Goal: Information Seeking & Learning: Learn about a topic

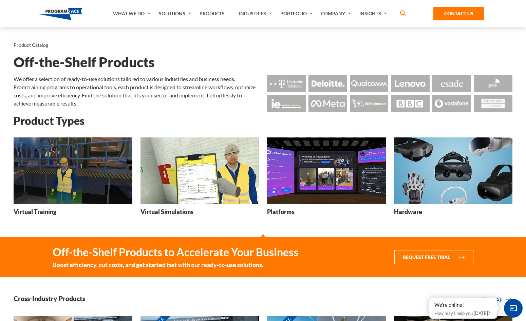
click at [85, 195] on img at bounding box center [73, 170] width 119 height 67
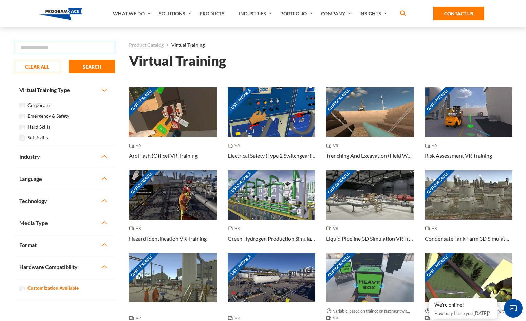
click at [104, 44] on input "Search" at bounding box center [65, 48] width 102 height 14
type input "******"
click at [68, 60] on button "SEARCH" at bounding box center [91, 67] width 47 height 14
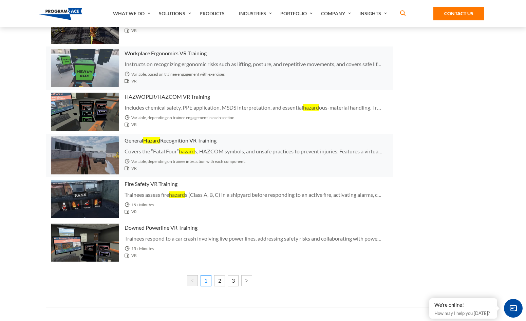
scroll to position [282, 0]
click at [218, 278] on link "2" at bounding box center [219, 280] width 11 height 11
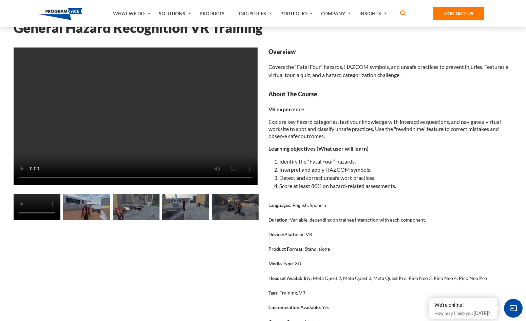
scroll to position [31, 0]
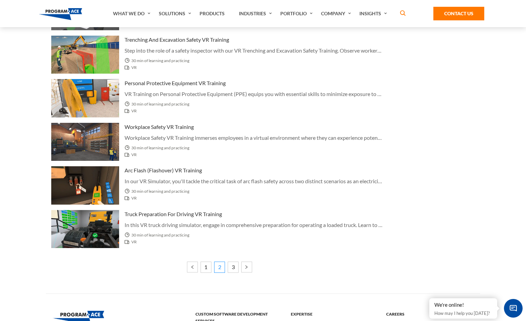
scroll to position [326, 0]
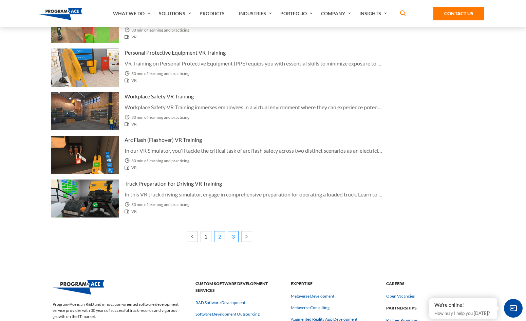
click at [233, 238] on link "3" at bounding box center [233, 236] width 11 height 11
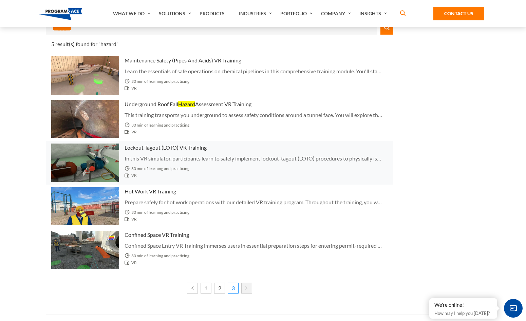
scroll to position [75, 0]
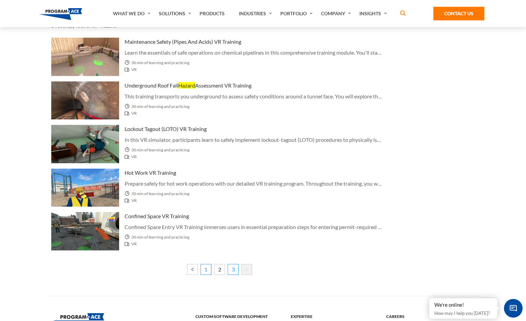
click at [206, 273] on link "1" at bounding box center [205, 269] width 11 height 11
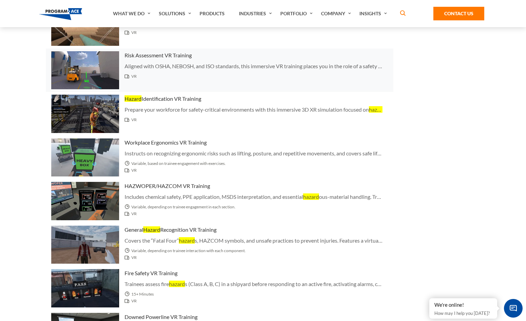
scroll to position [193, 0]
